Goal: Task Accomplishment & Management: Manage account settings

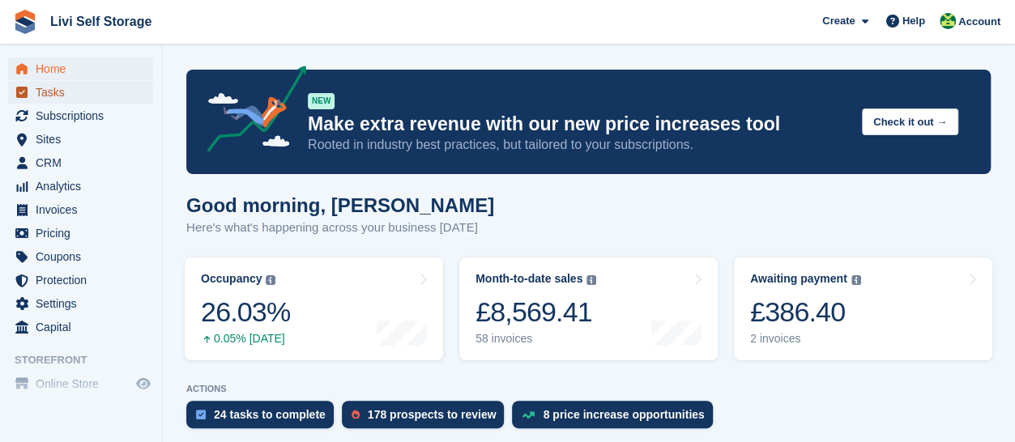
click at [37, 96] on span "Tasks" at bounding box center [84, 92] width 97 height 23
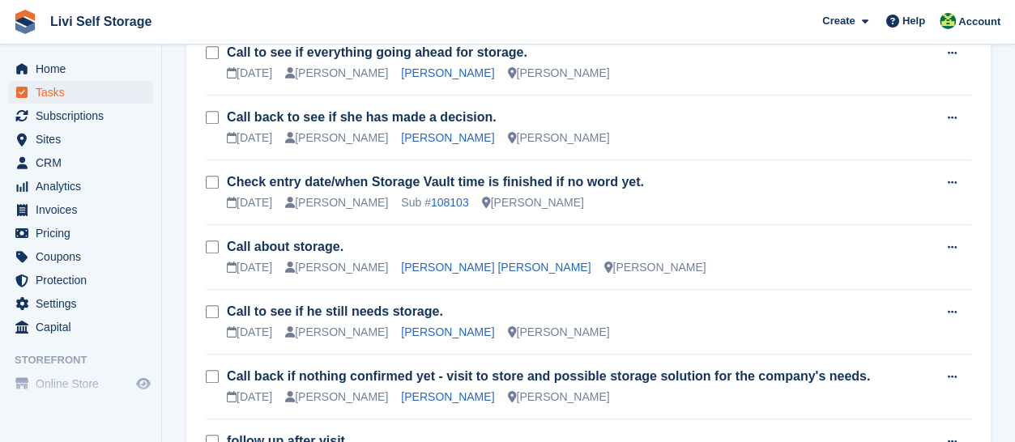
scroll to position [486, 0]
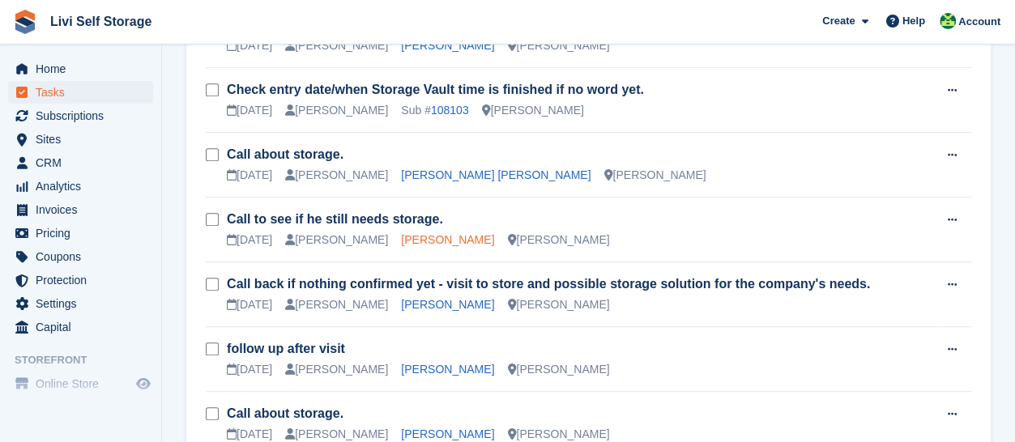
click at [446, 244] on link "Brian McAllister" at bounding box center [447, 239] width 93 height 13
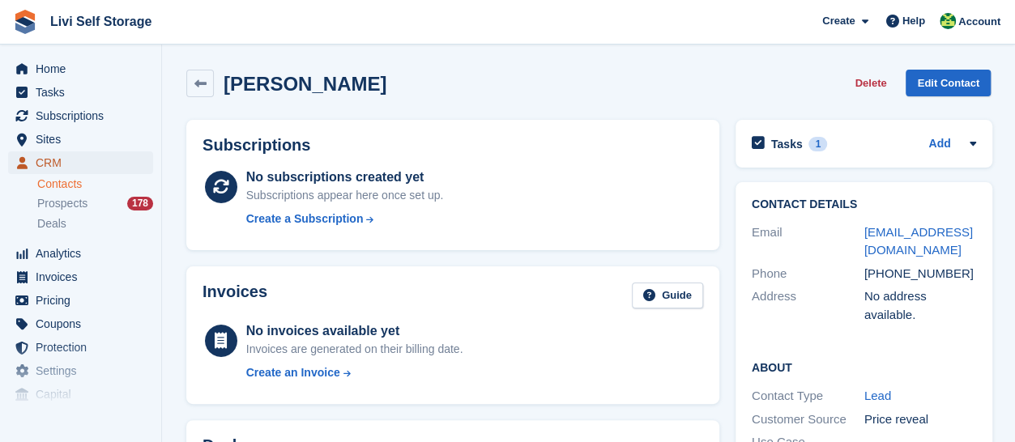
click at [55, 161] on span "CRM" at bounding box center [84, 163] width 97 height 23
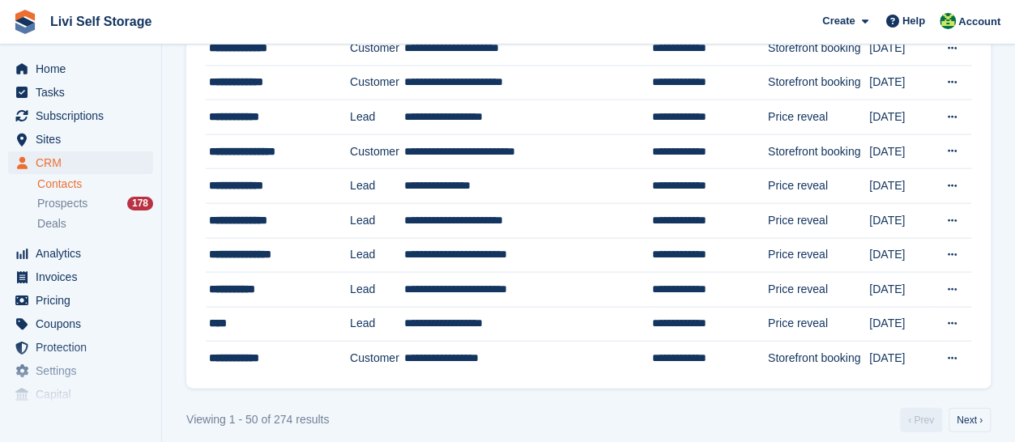
scroll to position [1559, 0]
click at [972, 408] on link "Next ›" at bounding box center [970, 420] width 42 height 24
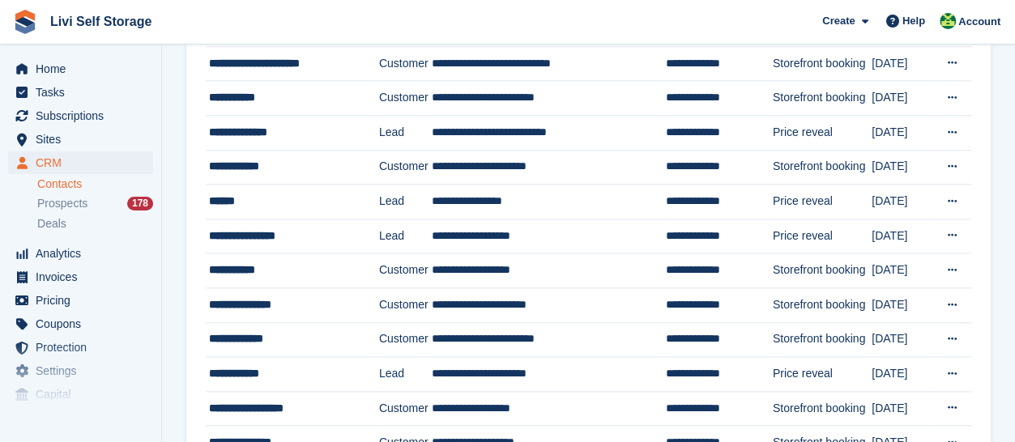
scroll to position [810, 0]
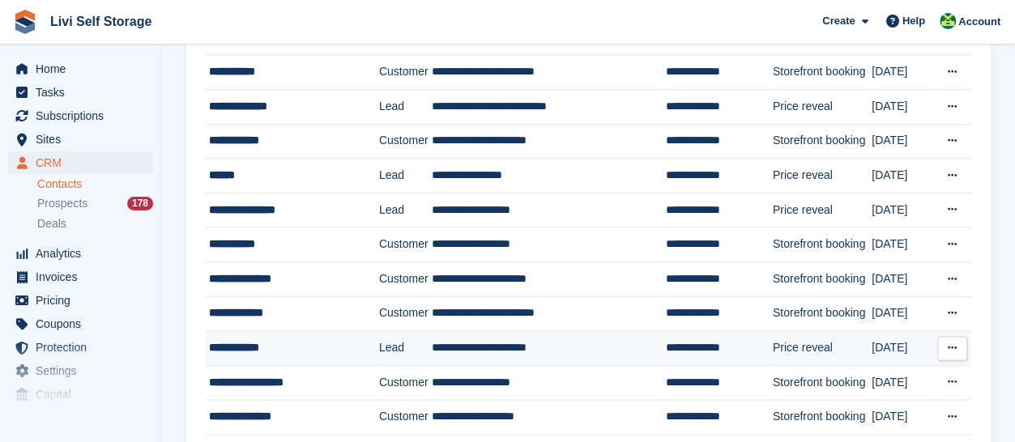
click at [258, 342] on div "**********" at bounding box center [288, 347] width 159 height 17
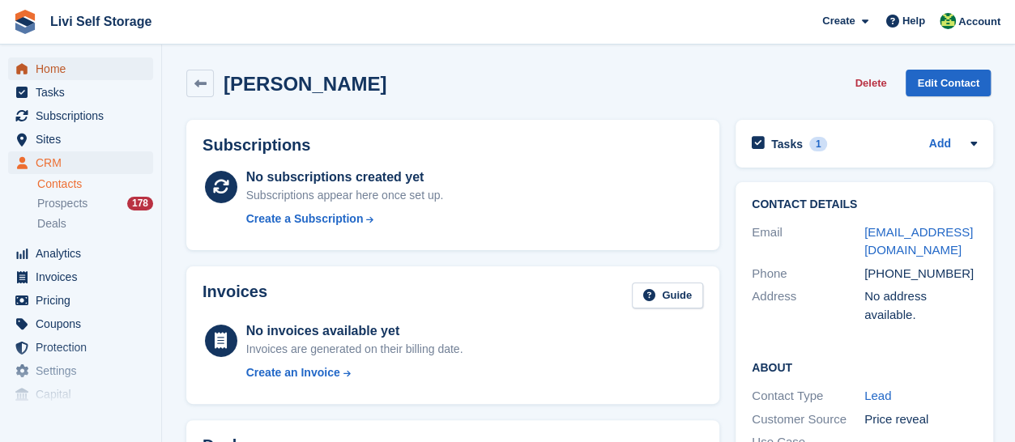
click at [41, 70] on span "Home" at bounding box center [84, 69] width 97 height 23
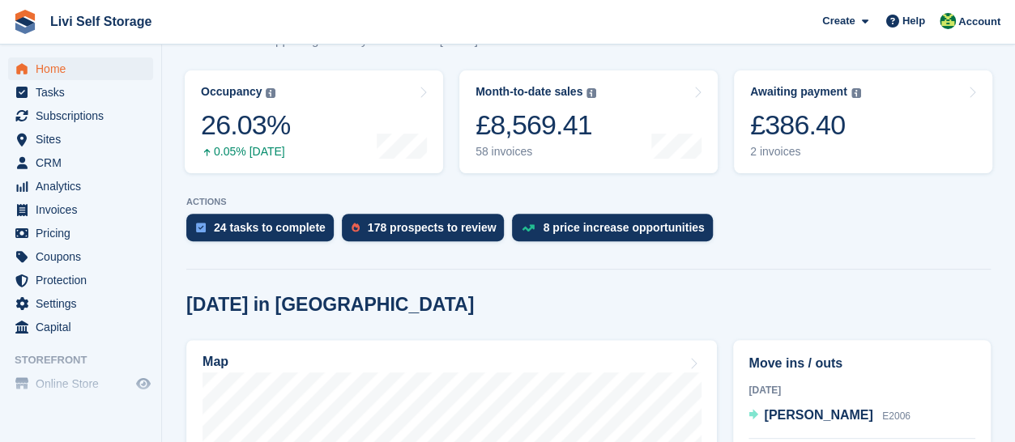
scroll to position [162, 0]
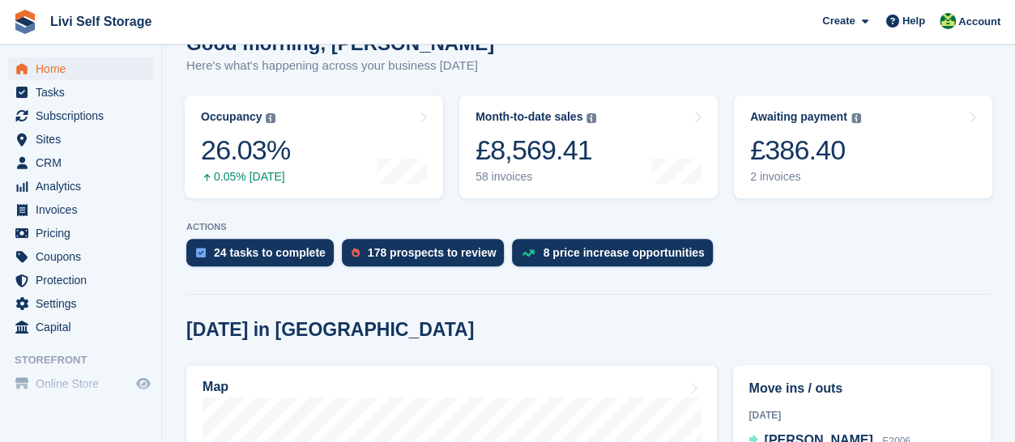
click at [45, 97] on span "Tasks" at bounding box center [84, 92] width 97 height 23
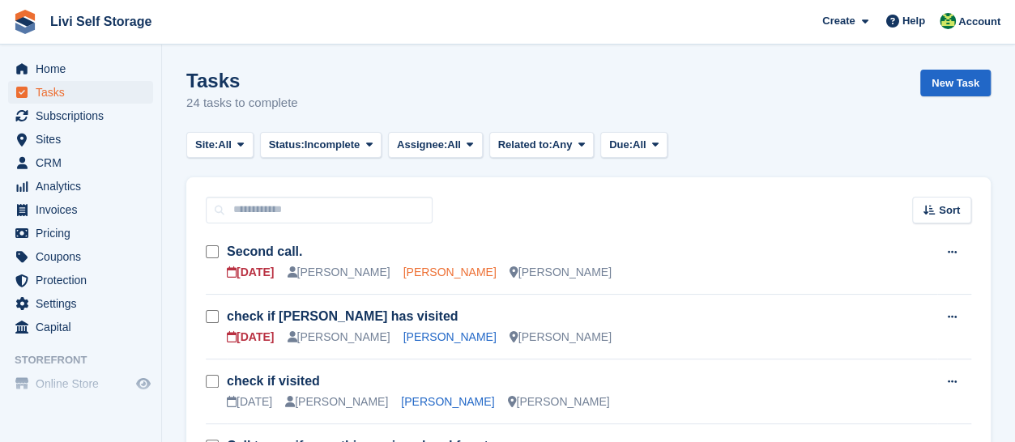
click at [421, 275] on link "[PERSON_NAME]" at bounding box center [449, 272] width 93 height 13
